Goal: Find specific page/section: Find specific page/section

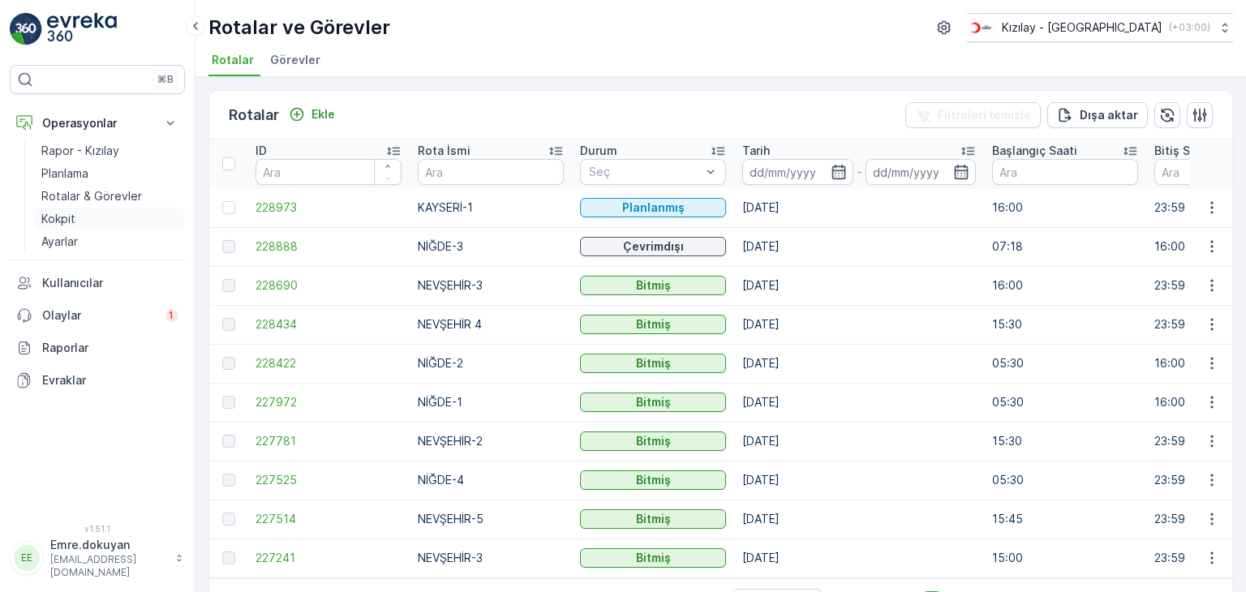
click at [75, 218] on link "Kokpit" at bounding box center [110, 219] width 150 height 23
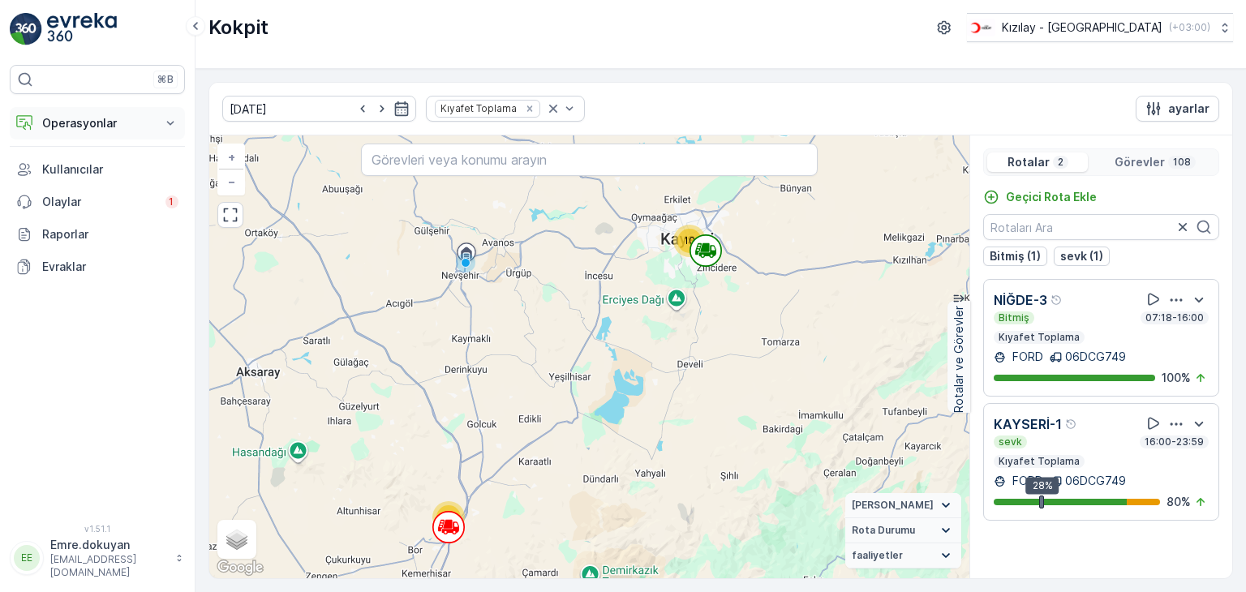
click at [83, 126] on p "Operasyonlar" at bounding box center [97, 123] width 110 height 16
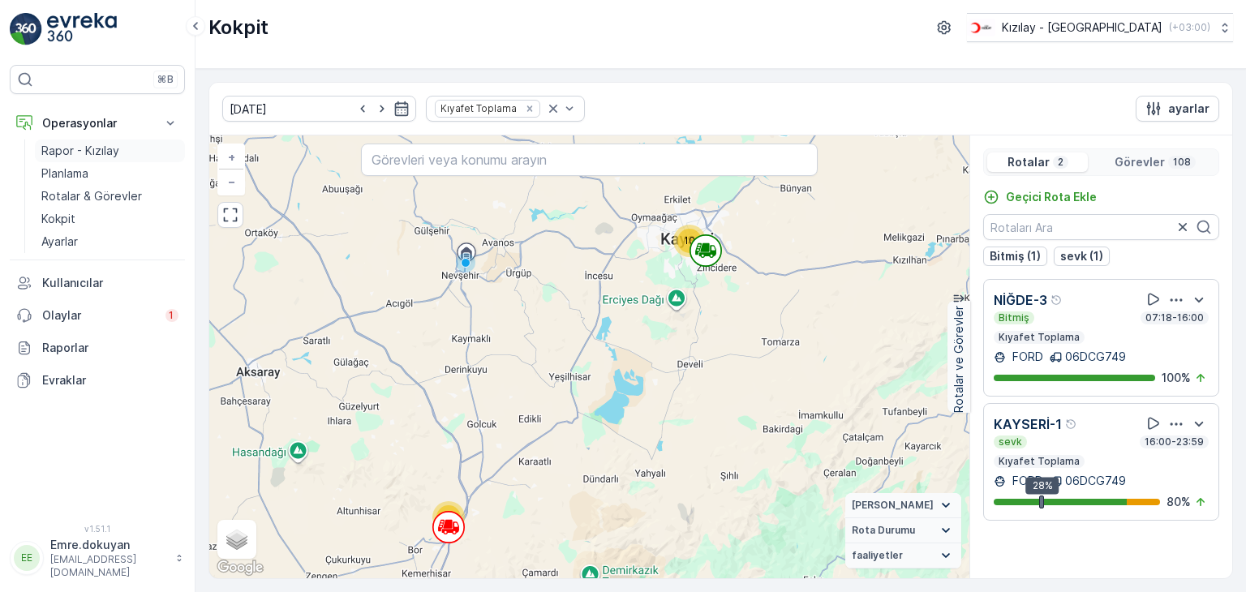
click at [91, 148] on p "Rapor - Kızılay" at bounding box center [80, 151] width 78 height 16
